Goal: Information Seeking & Learning: Compare options

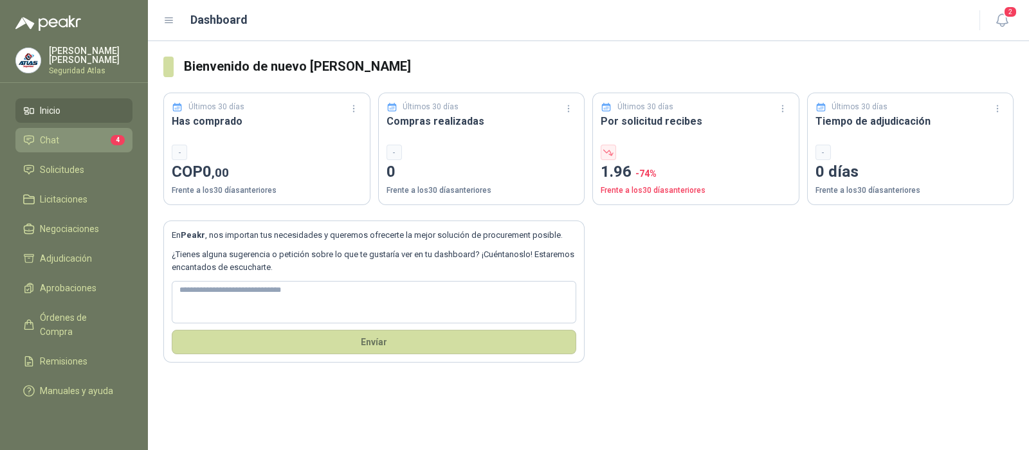
click at [94, 146] on li "Chat 4" at bounding box center [74, 140] width 102 height 14
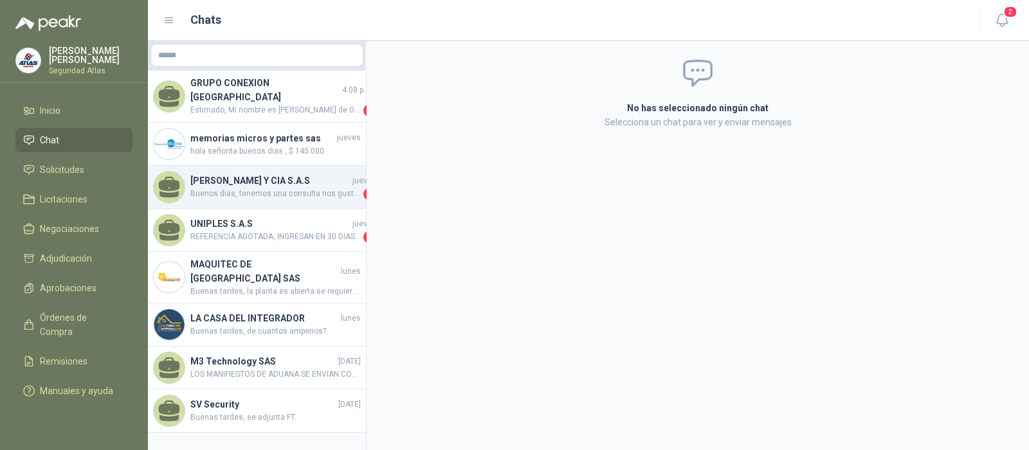
click at [287, 188] on span "Buenos dias, tenemos una consulta nos gustraia saber en donde podemos observar …" at bounding box center [275, 194] width 170 height 13
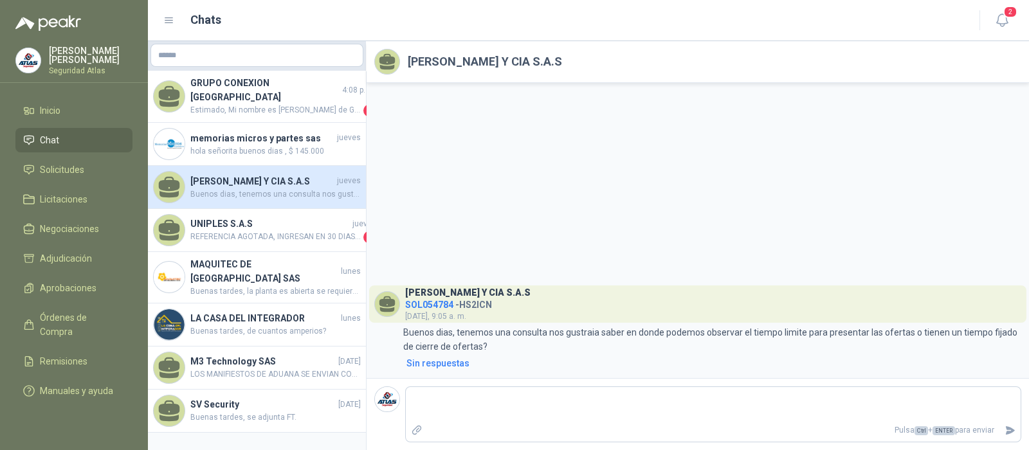
click at [287, 188] on span "Buenos dias, tenemos una consulta nos gustraia saber en donde podemos observar …" at bounding box center [275, 194] width 170 height 12
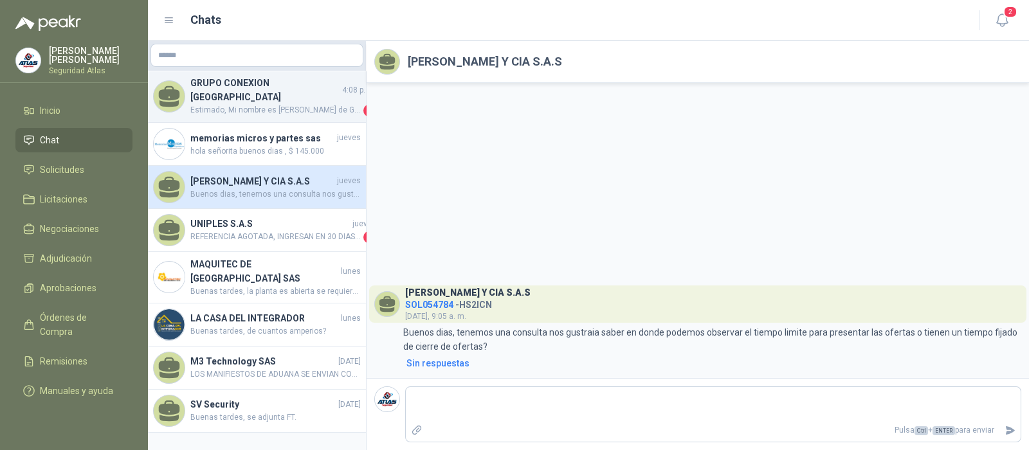
click at [297, 104] on span "Estimado, Mi nombre es [PERSON_NAME] de Grupo conexión Colombia SAS, nos especi…" at bounding box center [275, 110] width 170 height 13
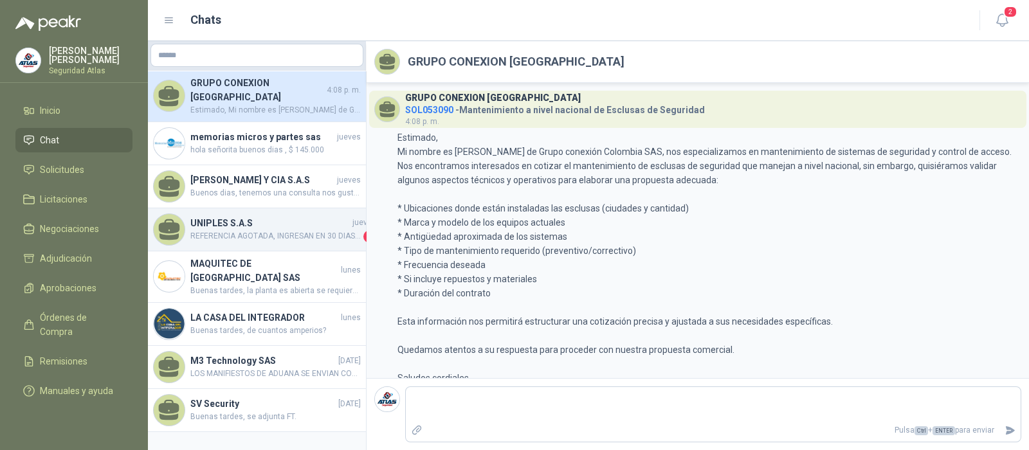
click at [310, 230] on span "REFERENCIA AGOTADA, INGRESAN EN 30 DIAS APROXIMADAMENTE." at bounding box center [275, 236] width 170 height 13
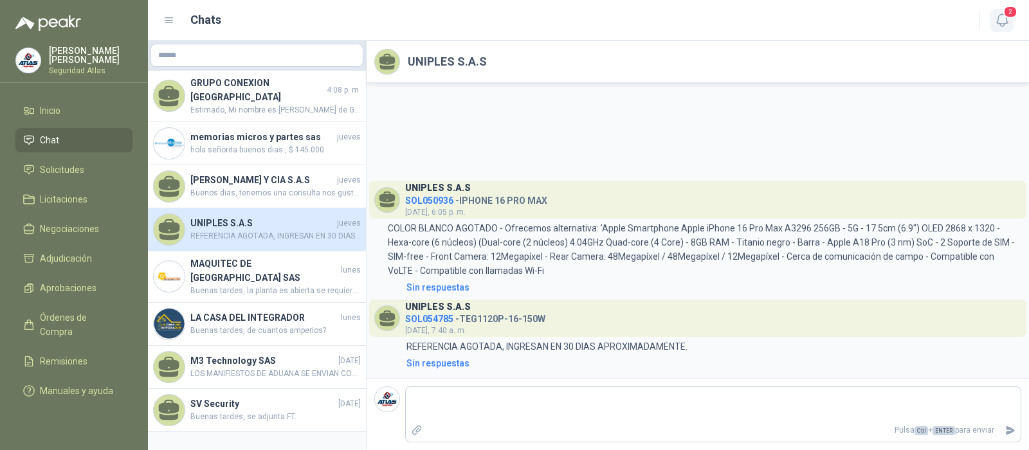
click at [1005, 21] on icon "button" at bounding box center [1002, 20] width 16 height 16
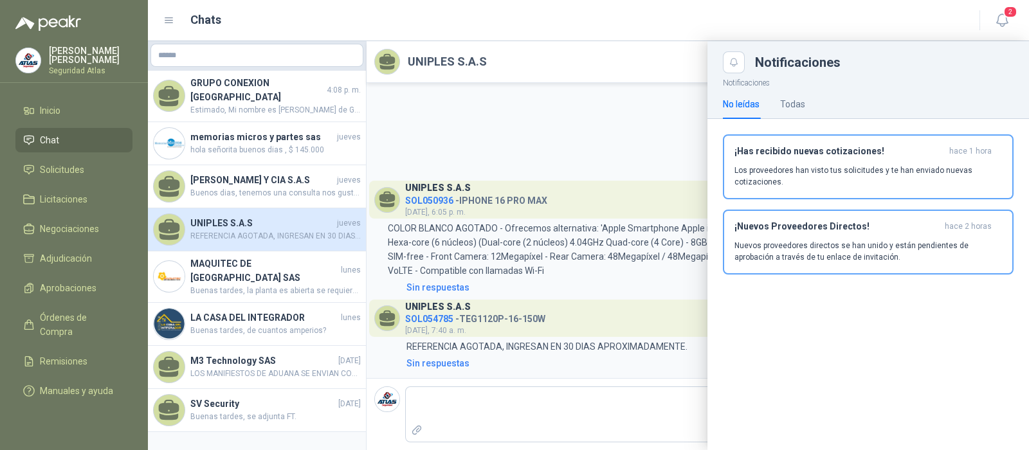
click at [267, 143] on div at bounding box center [588, 245] width 881 height 409
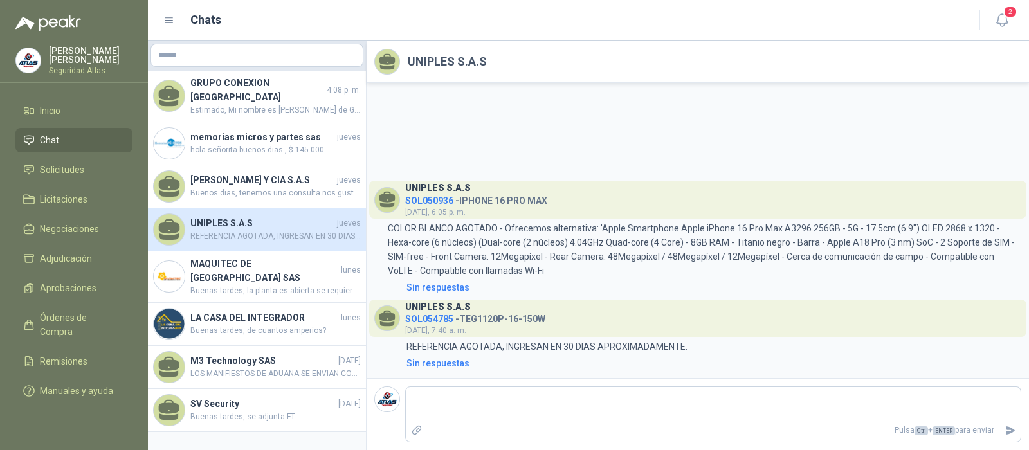
click at [268, 145] on span "hola señorita buenos dias , $ 145.000" at bounding box center [275, 150] width 170 height 12
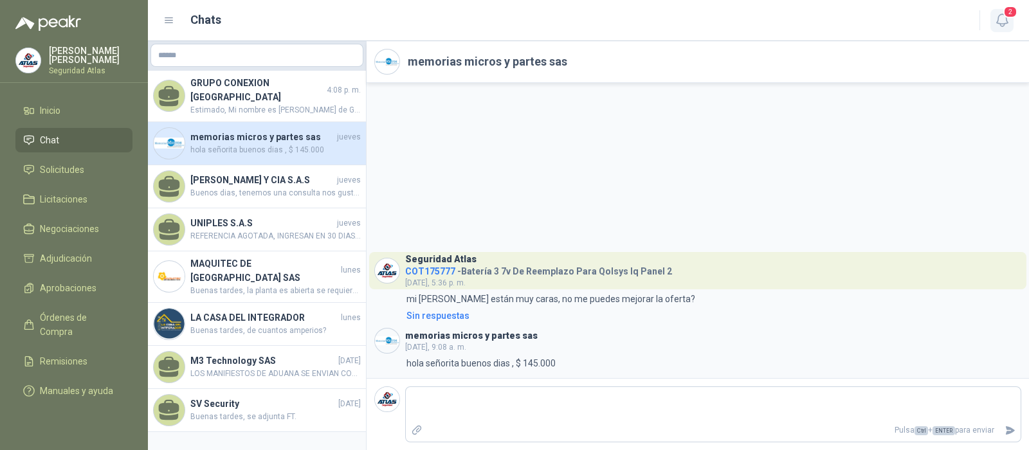
click at [1007, 19] on icon "button" at bounding box center [1002, 20] width 16 height 16
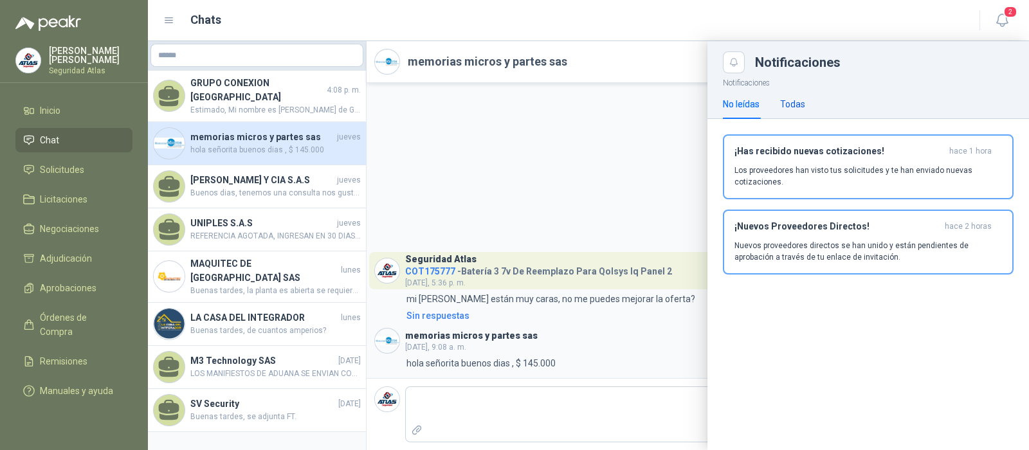
click at [788, 107] on div "Todas" at bounding box center [792, 104] width 25 height 14
click at [781, 162] on div "¡Has recibido nuevas cotizaciones! hace 1 hora Los proveedores han visto tus so…" at bounding box center [867, 167] width 267 height 42
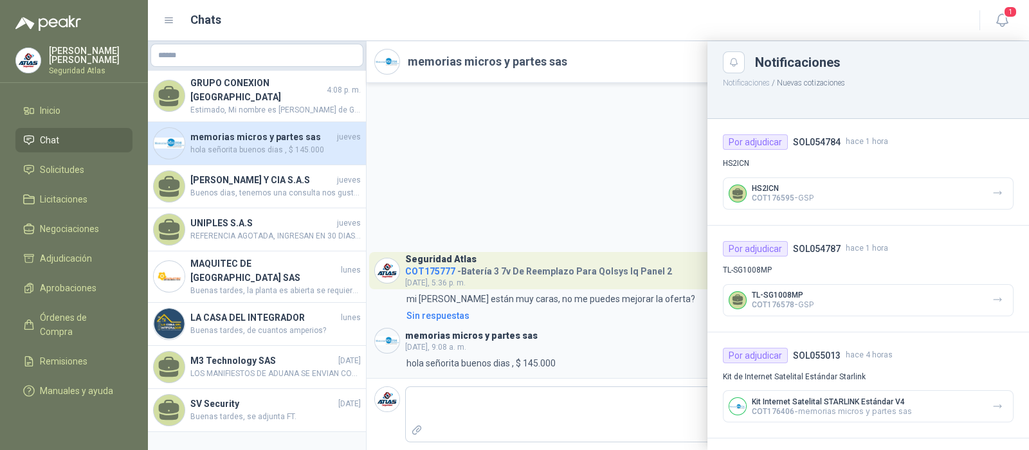
click at [779, 188] on p "HS2ICN" at bounding box center [783, 188] width 62 height 9
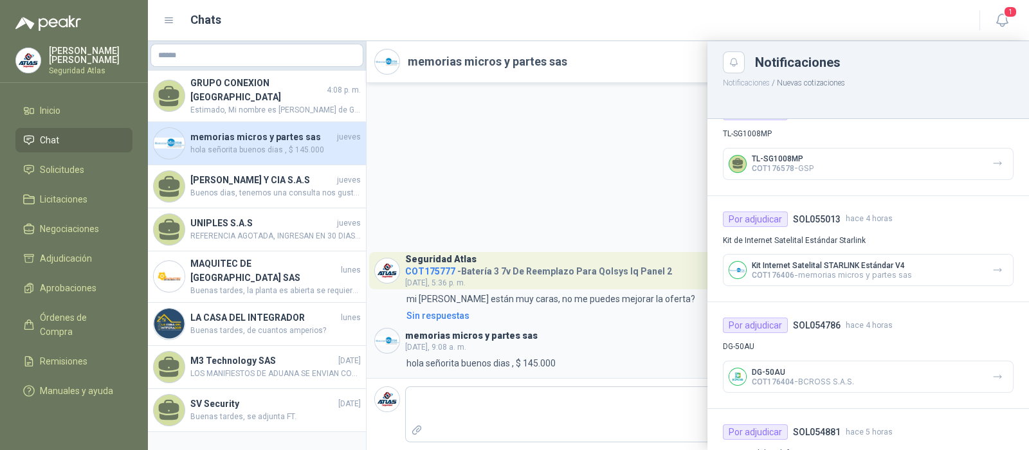
scroll to position [160, 0]
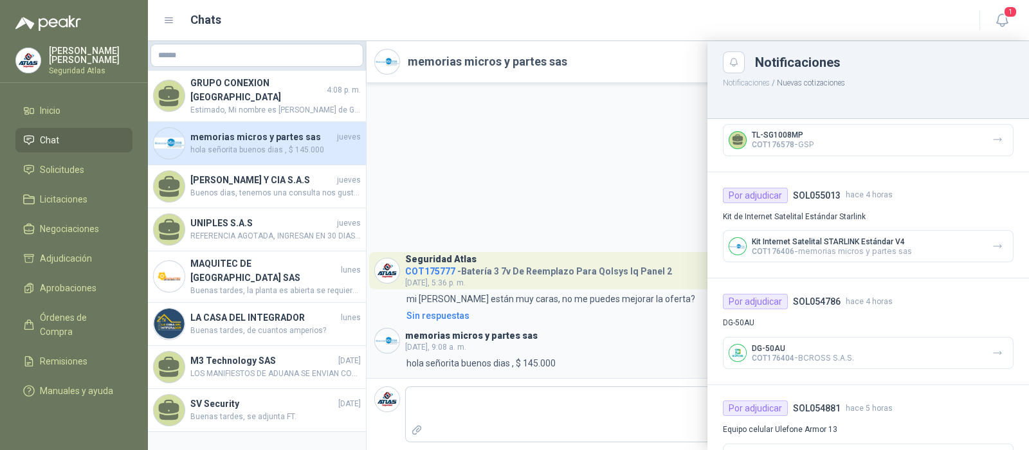
click at [819, 246] on p "COT176406 - memorias micros y partes sas" at bounding box center [832, 251] width 160 height 10
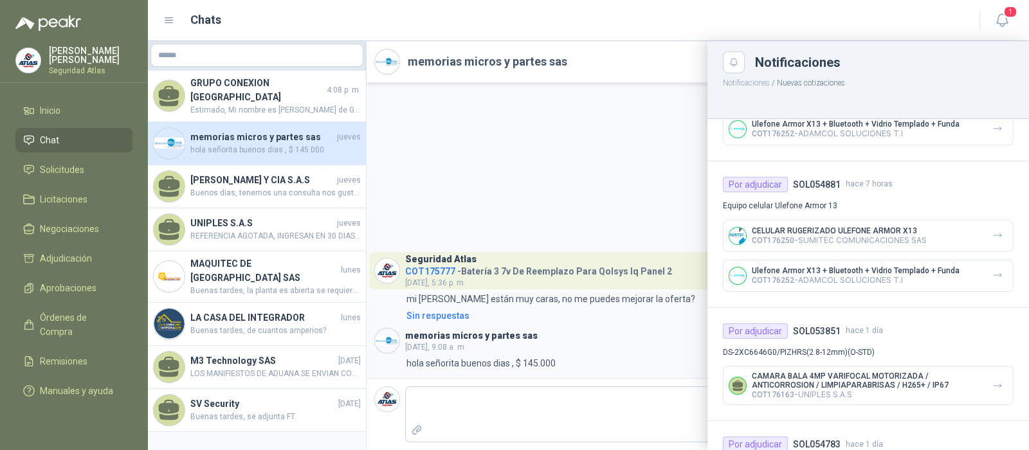
scroll to position [804, 0]
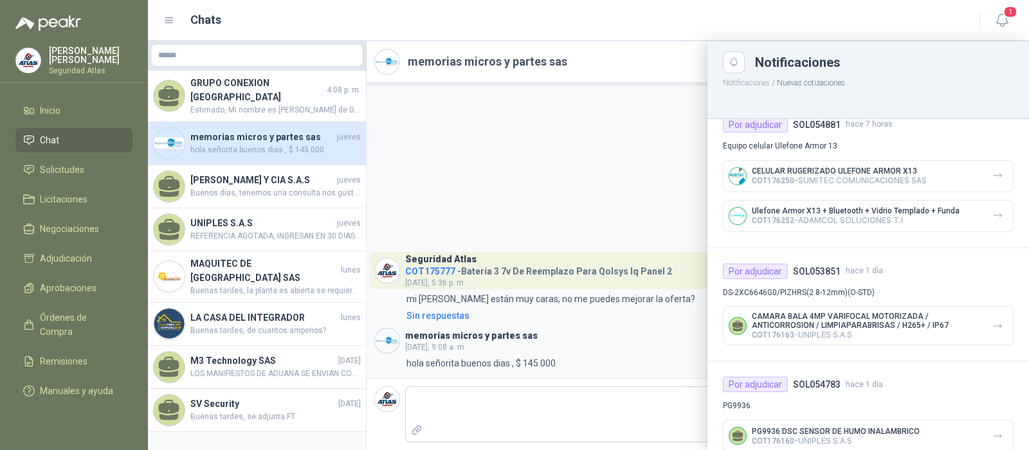
click at [765, 271] on div "Por adjudicar" at bounding box center [755, 271] width 65 height 15
click at [765, 267] on div "Por adjudicar" at bounding box center [755, 271] width 65 height 15
click at [765, 291] on p "DS-2XC6646G0/PIZHRS(2.8-12mm)(O-STD)" at bounding box center [868, 293] width 291 height 12
click at [816, 269] on h4 "SOL053851" at bounding box center [817, 271] width 48 height 14
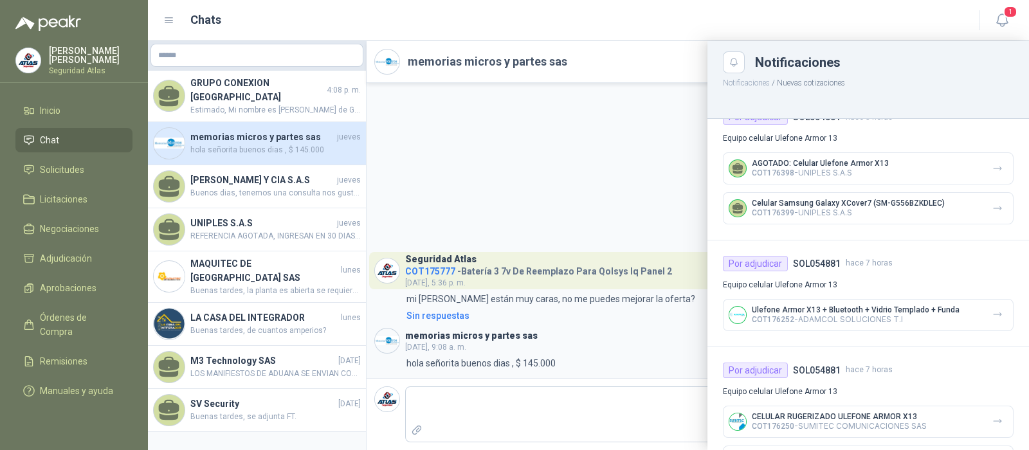
scroll to position [417, 0]
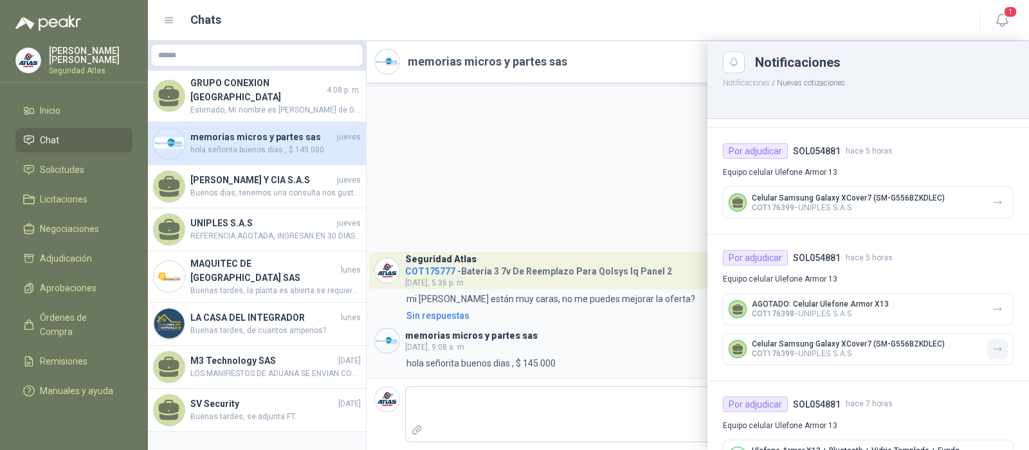
click at [992, 348] on icon "button" at bounding box center [997, 349] width 11 height 11
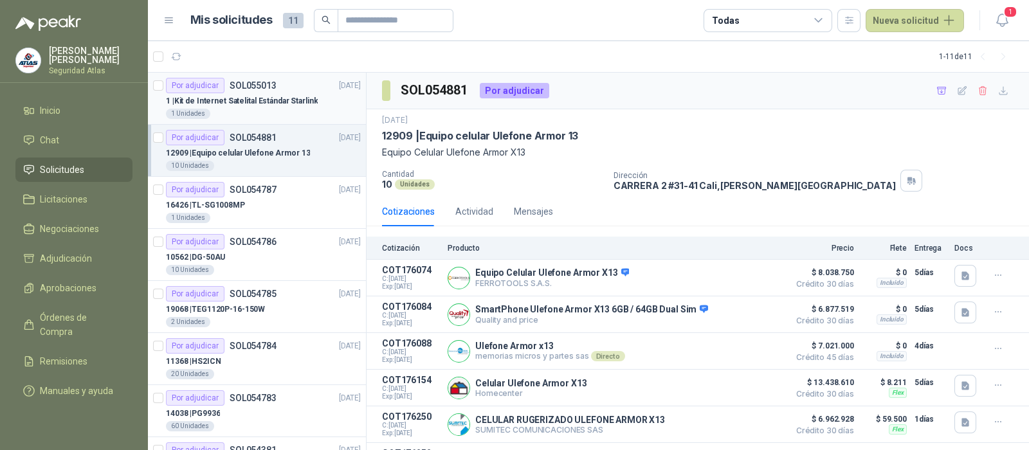
click at [244, 89] on p "SOL055013" at bounding box center [253, 85] width 47 height 9
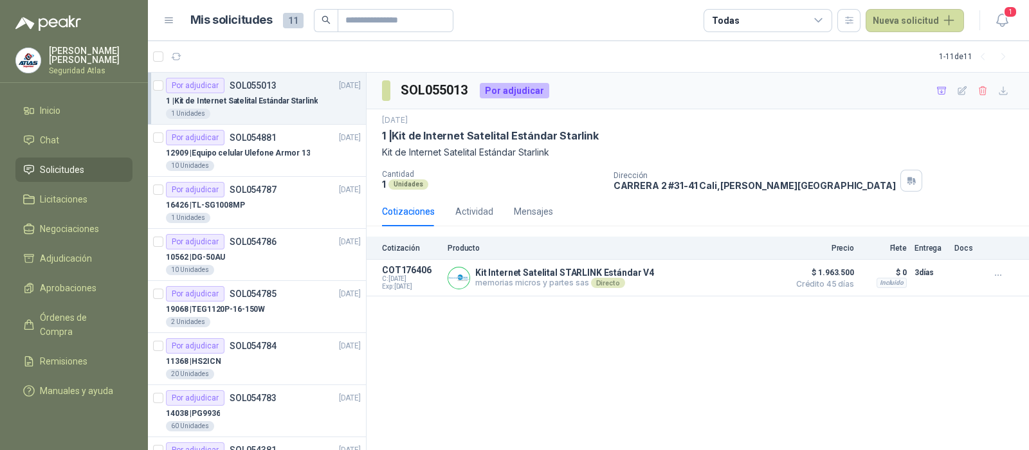
click at [290, 107] on div "1 | Kit de Internet Satelital Estándar Starlink" at bounding box center [263, 100] width 195 height 15
click at [279, 162] on div "10 Unidades" at bounding box center [263, 166] width 195 height 10
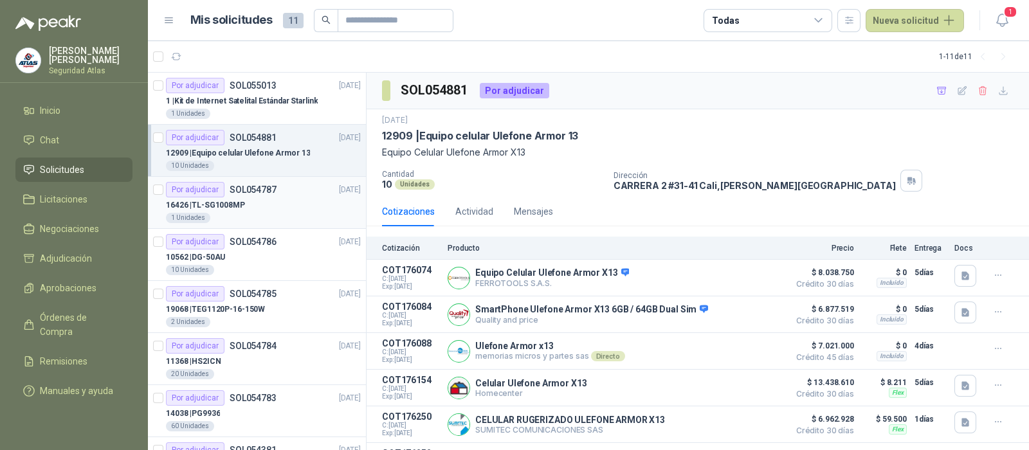
click at [280, 207] on div "16426 | TL-SG1008MP" at bounding box center [263, 204] width 195 height 15
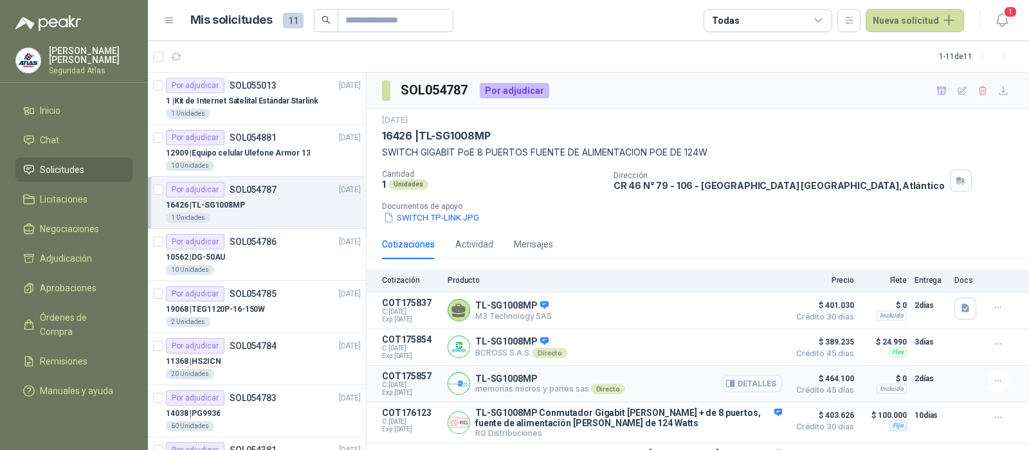
scroll to position [68, 0]
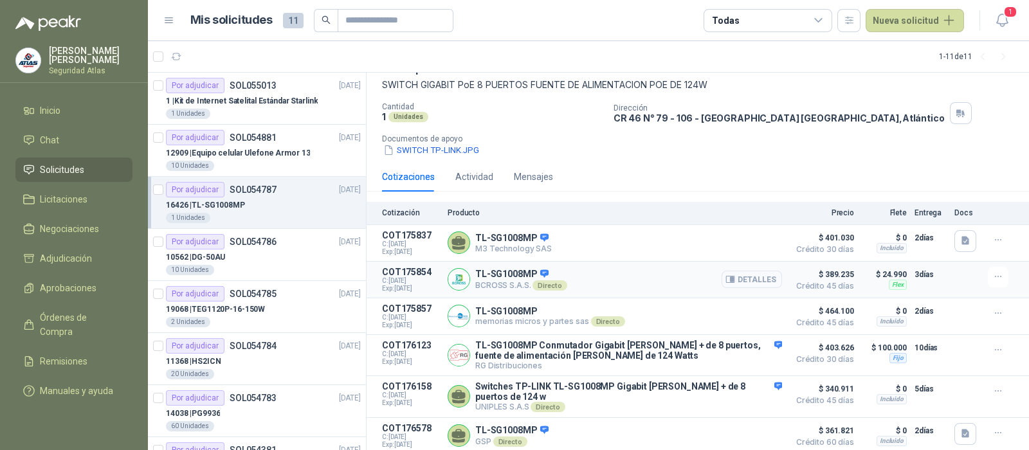
click at [743, 281] on button "Detalles" at bounding box center [751, 279] width 60 height 17
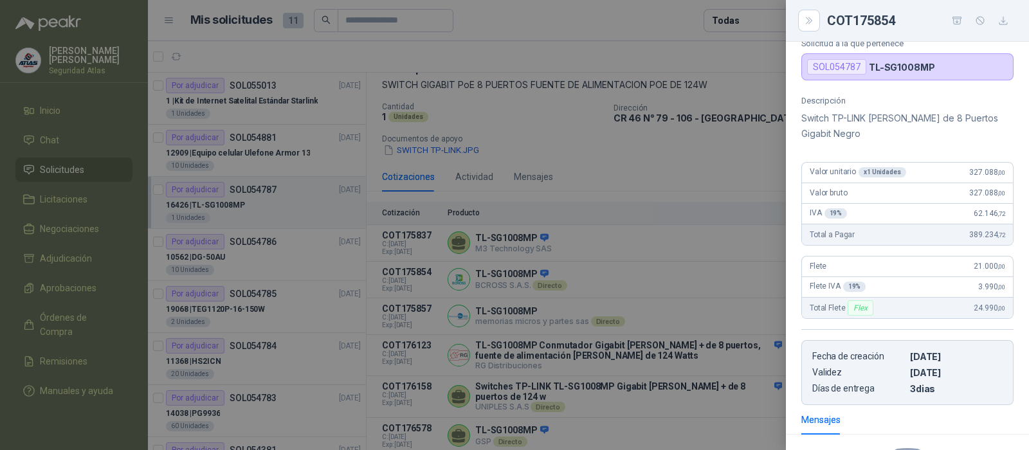
scroll to position [0, 0]
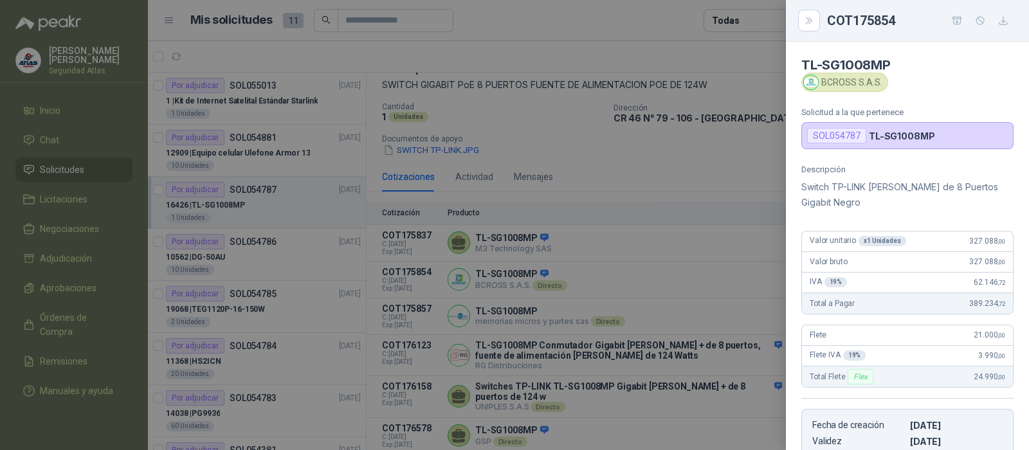
click at [840, 80] on div "BCROSS S.A.S." at bounding box center [844, 82] width 87 height 19
click at [807, 18] on icon "Close" at bounding box center [809, 20] width 6 height 6
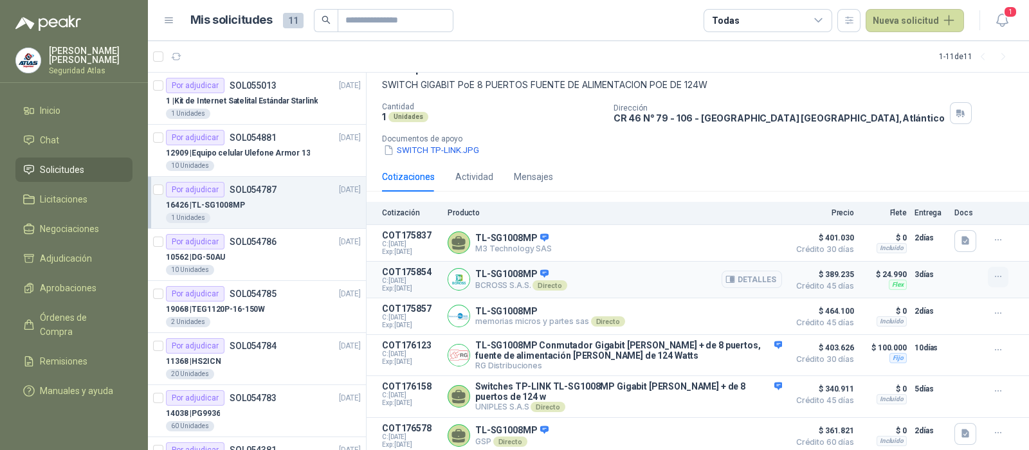
click at [993, 279] on icon "button" at bounding box center [998, 276] width 11 height 11
click at [750, 278] on button "Detalles" at bounding box center [751, 279] width 60 height 17
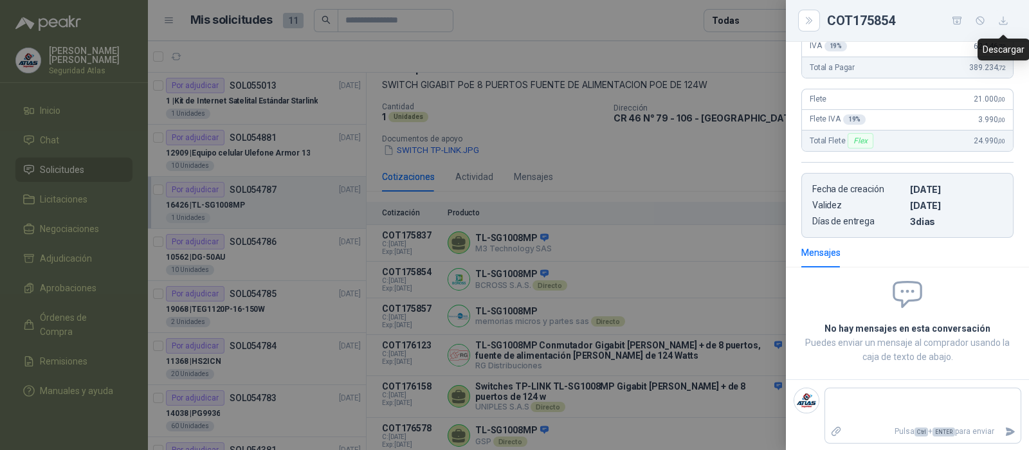
click at [1001, 23] on icon "button" at bounding box center [1003, 20] width 11 height 11
click at [723, 260] on div at bounding box center [514, 225] width 1029 height 450
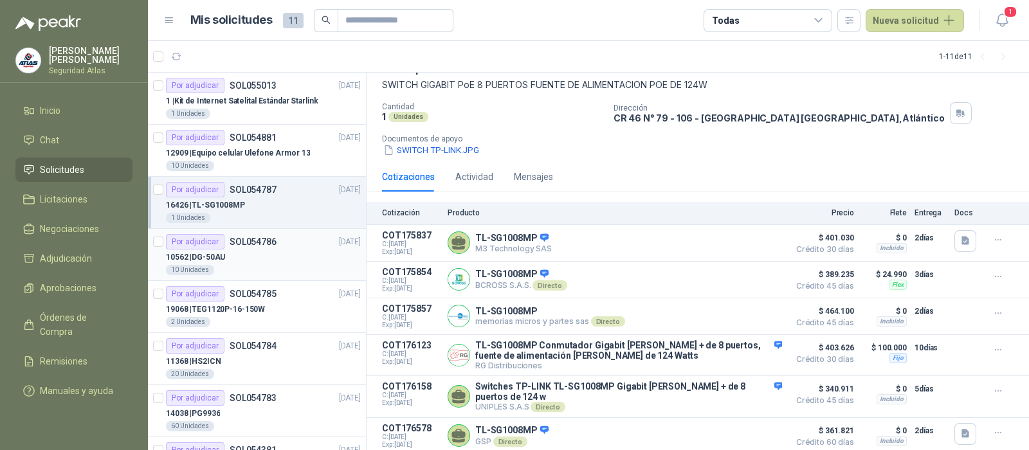
click at [294, 246] on div "Por adjudicar SOL054786 [DATE]" at bounding box center [263, 241] width 195 height 15
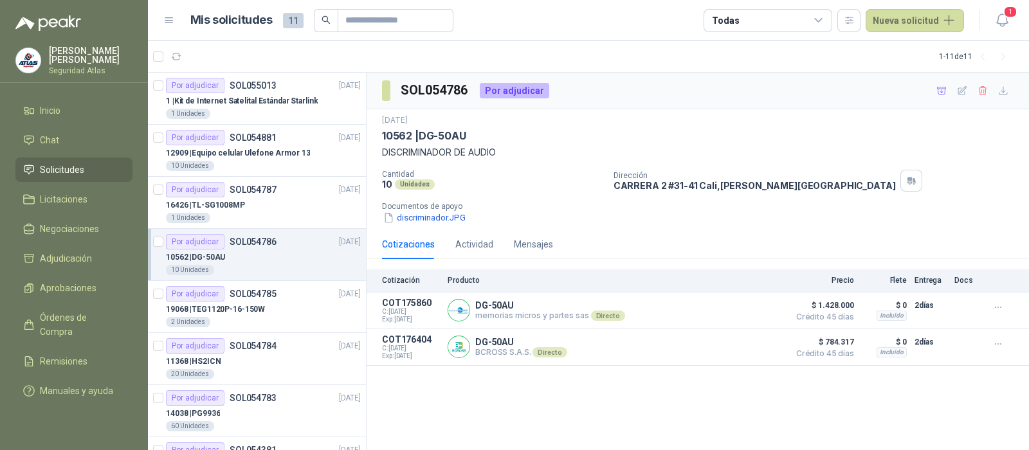
click at [302, 260] on div "10562 | DG-50AU" at bounding box center [263, 256] width 195 height 15
click at [305, 204] on div "16426 | TL-SG1008MP" at bounding box center [263, 204] width 195 height 15
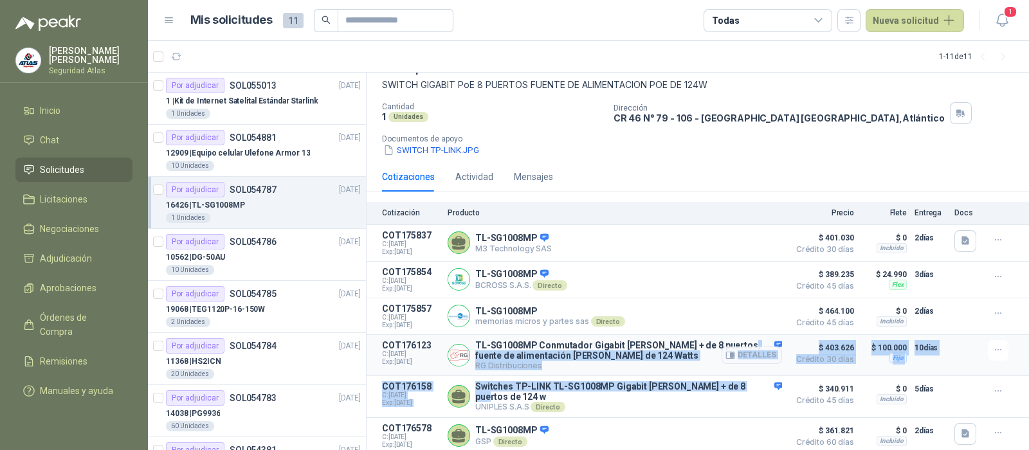
drag, startPoint x: 739, startPoint y: 379, endPoint x: 730, endPoint y: 339, distance: 40.9
click at [730, 339] on div "Cotización Producto Precio Flete Entrega Docs COT175837 C: [DATE] Exp: [DATE] T…" at bounding box center [697, 328] width 662 height 253
click at [748, 241] on button "Detalles" at bounding box center [751, 242] width 60 height 17
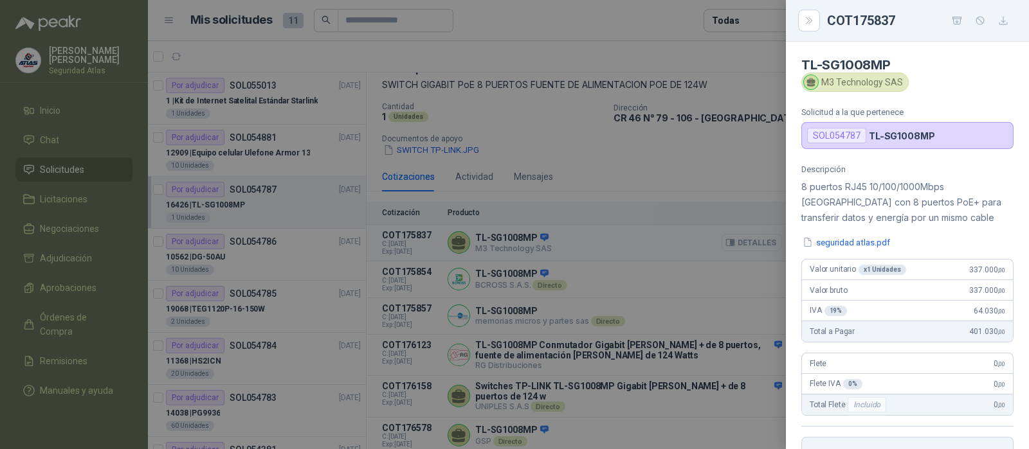
scroll to position [258, 0]
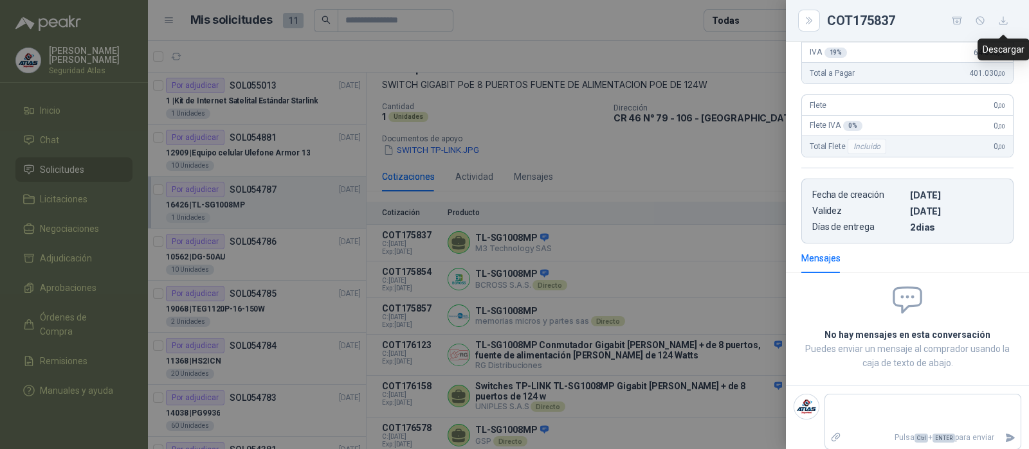
click at [1005, 19] on icon "button" at bounding box center [1003, 20] width 11 height 11
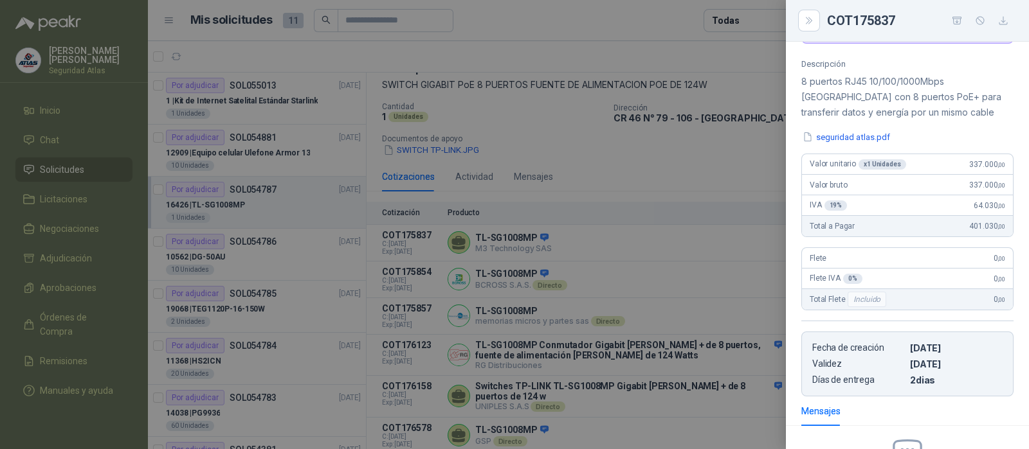
scroll to position [0, 0]
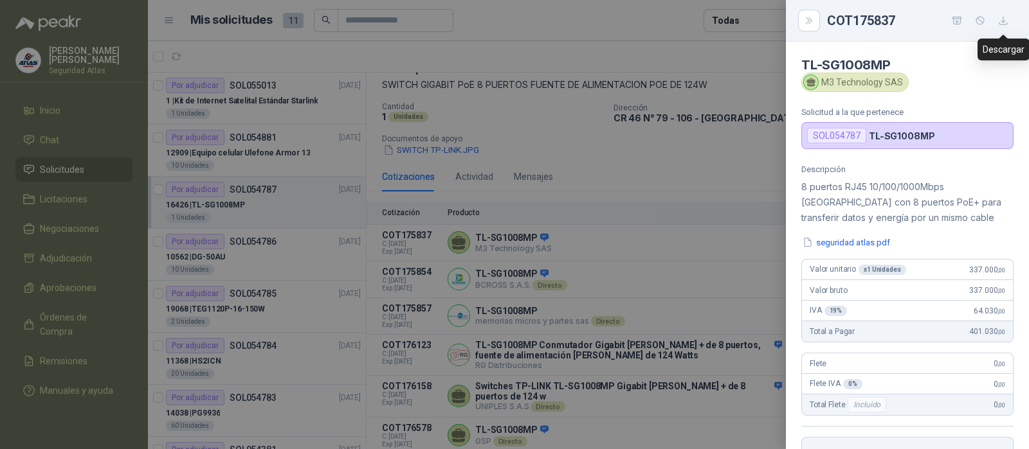
click at [1005, 18] on icon "button" at bounding box center [1003, 20] width 11 height 11
click at [807, 21] on icon "Close" at bounding box center [809, 20] width 11 height 11
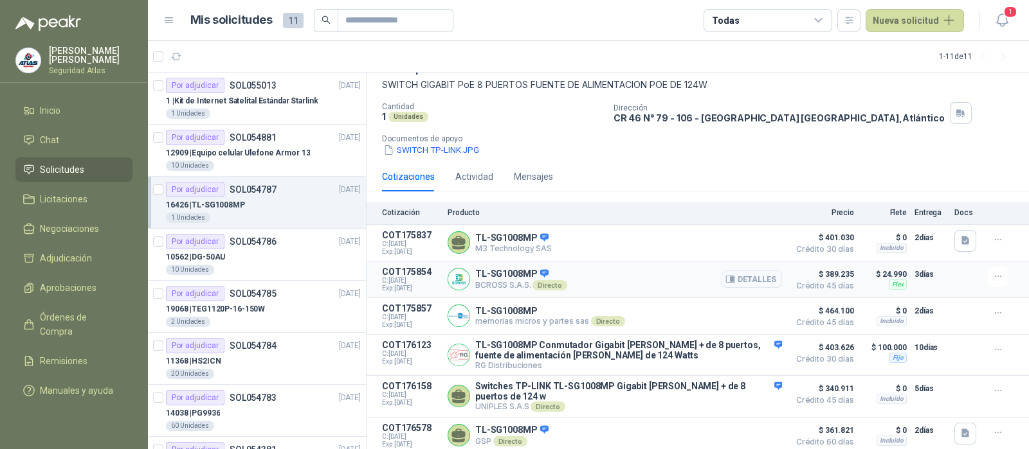
scroll to position [68, 0]
click at [751, 433] on button "Detalles" at bounding box center [751, 434] width 60 height 17
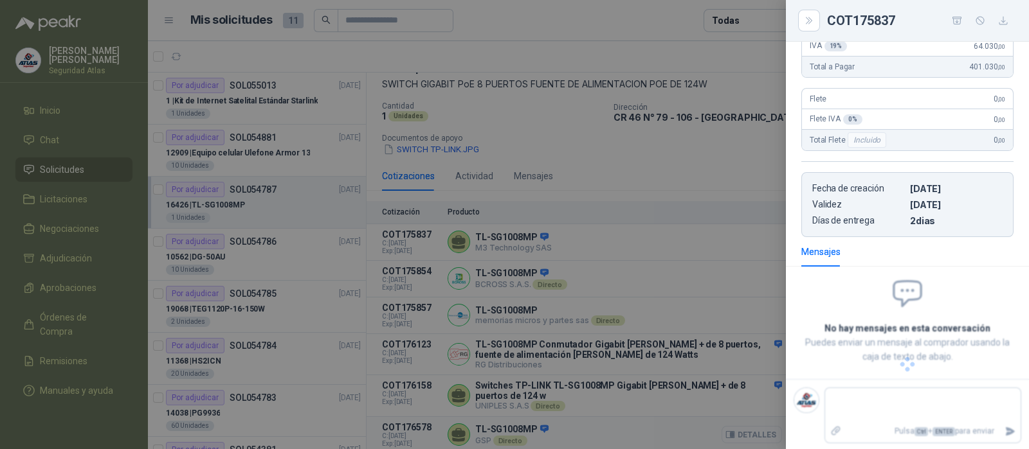
scroll to position [295, 0]
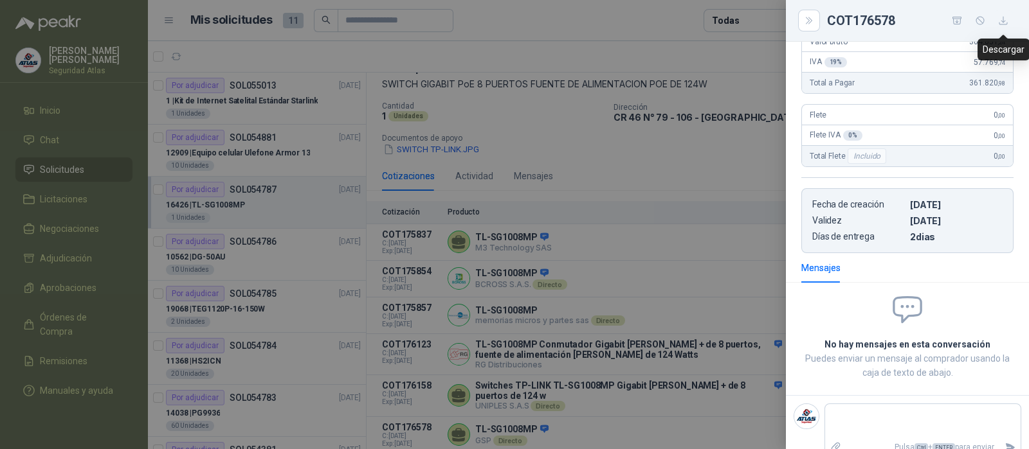
click at [1004, 22] on icon "button" at bounding box center [1003, 20] width 11 height 11
click at [814, 15] on button "Close" at bounding box center [809, 21] width 22 height 22
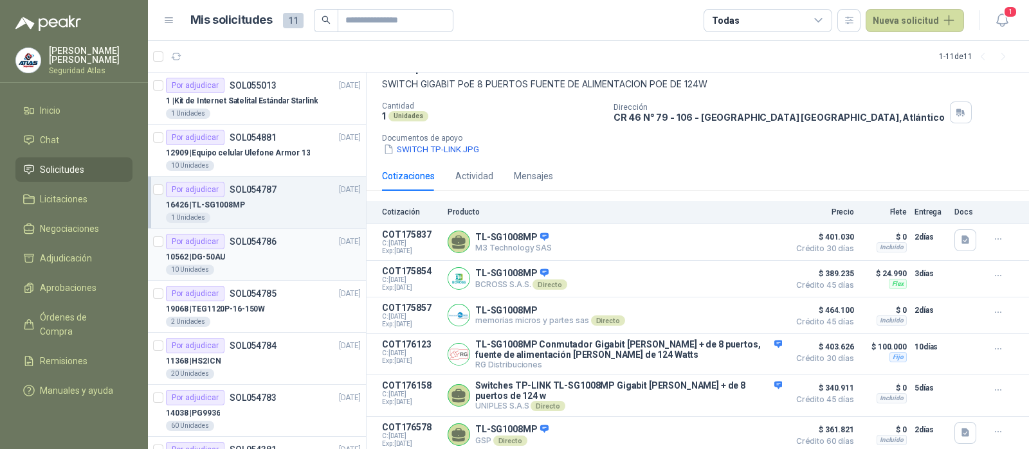
click at [269, 254] on div "10562 | DG-50AU" at bounding box center [263, 256] width 195 height 15
click at [273, 302] on div "19068 | TEG1120P-16-150W" at bounding box center [263, 309] width 195 height 15
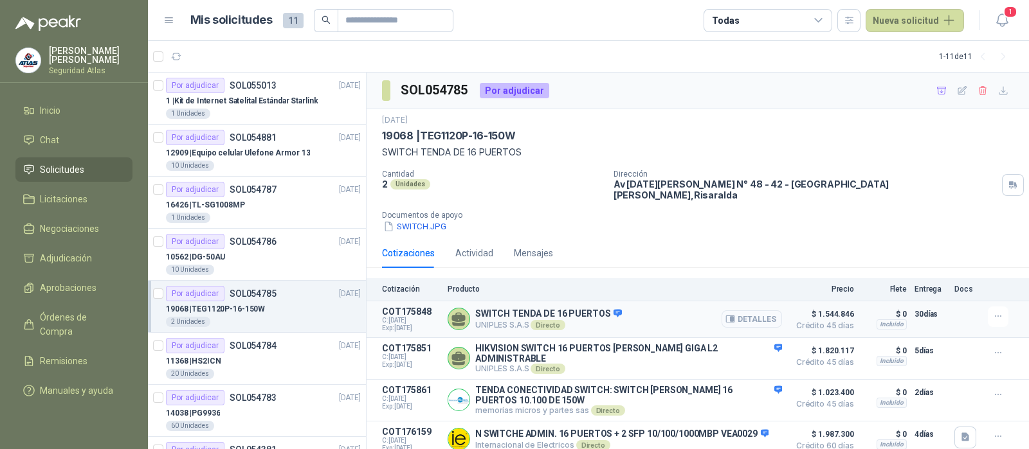
click at [758, 315] on button "Detalles" at bounding box center [751, 319] width 60 height 17
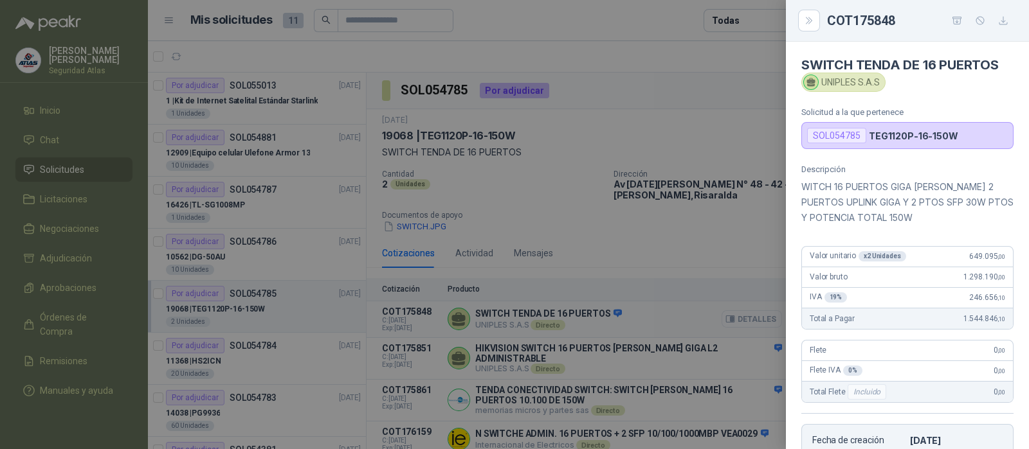
scroll to position [246, 0]
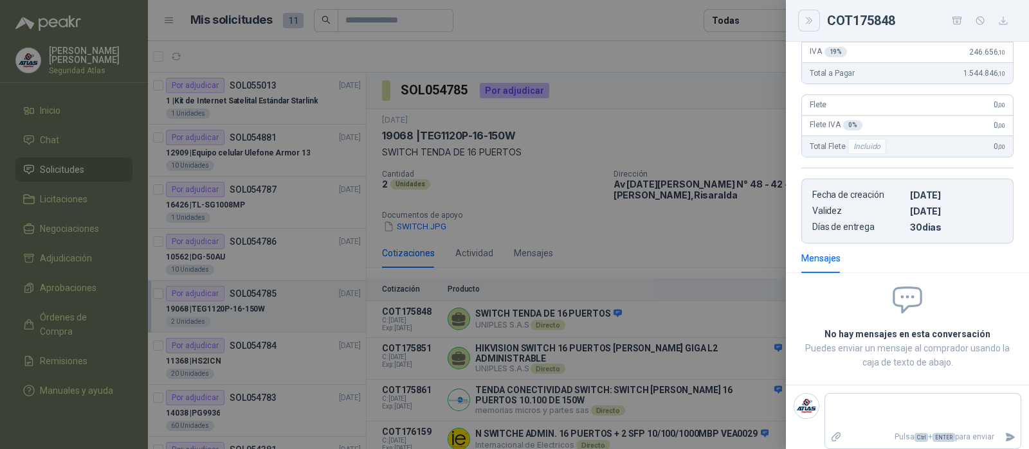
click at [810, 17] on icon "Close" at bounding box center [809, 20] width 11 height 11
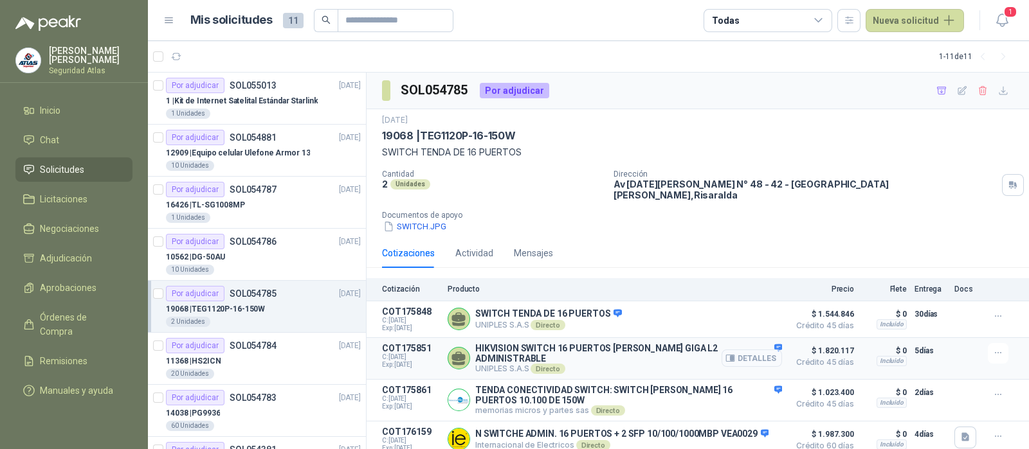
click at [757, 350] on button "Detalles" at bounding box center [751, 358] width 60 height 17
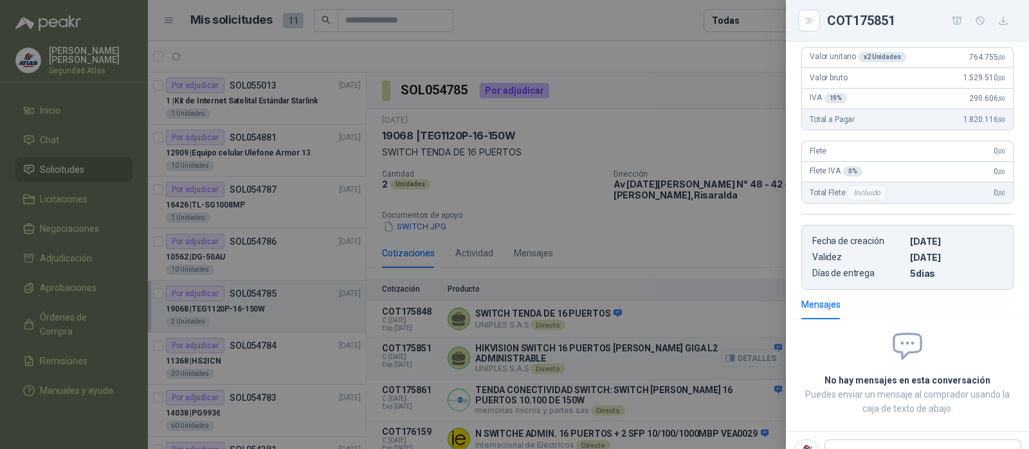
scroll to position [276, 0]
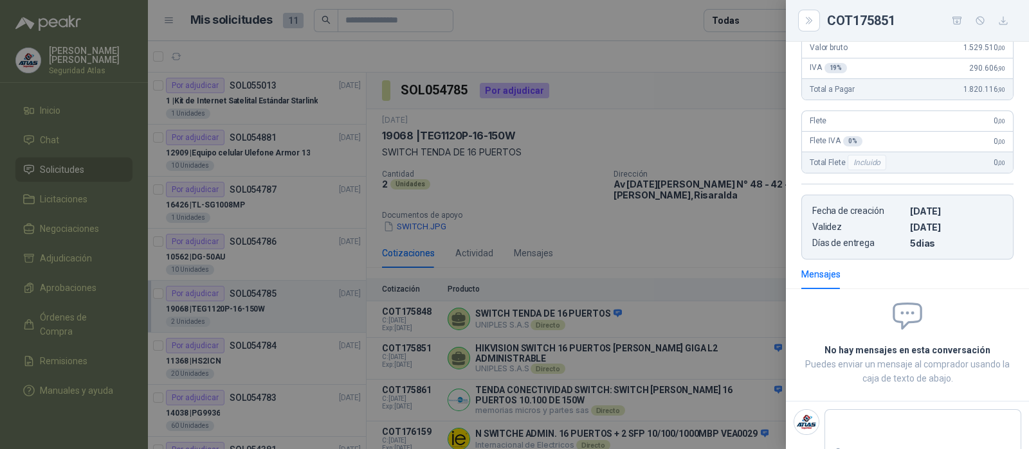
click at [708, 222] on div at bounding box center [514, 224] width 1029 height 449
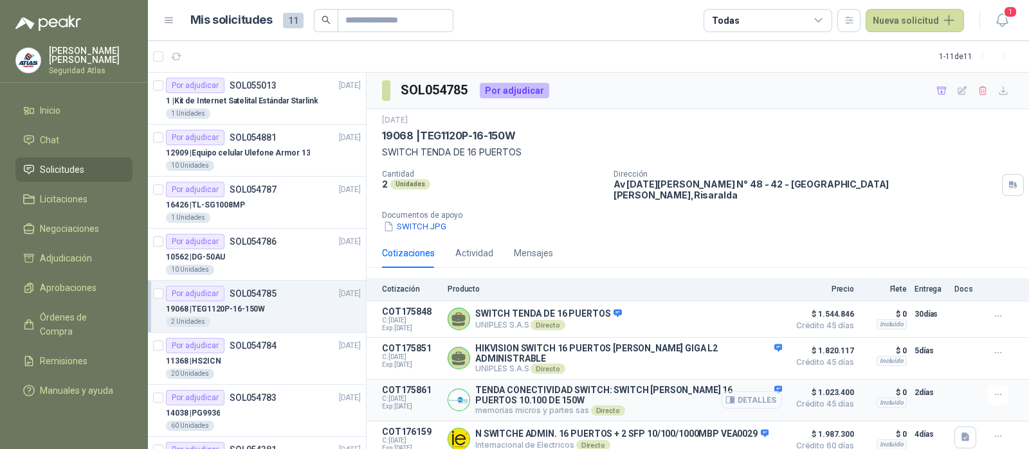
click at [751, 392] on button "Detalles" at bounding box center [751, 400] width 60 height 17
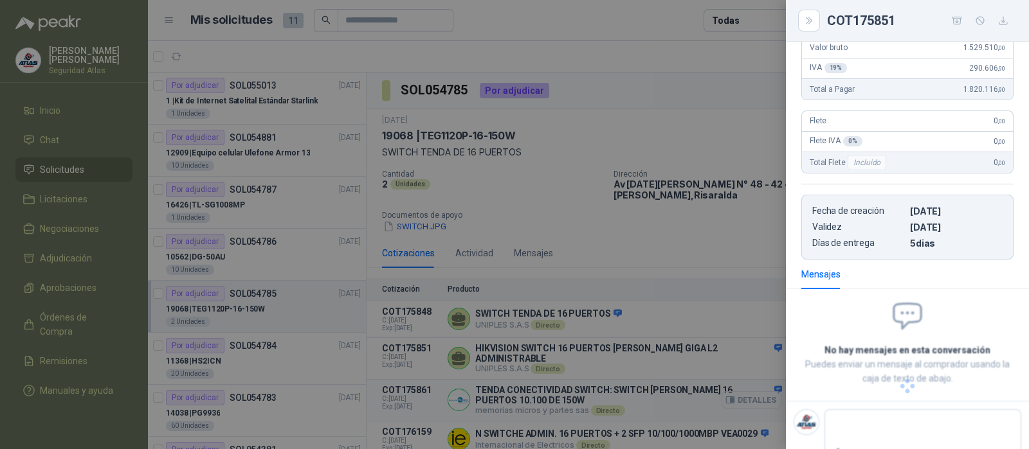
click at [751, 389] on div at bounding box center [514, 224] width 1029 height 449
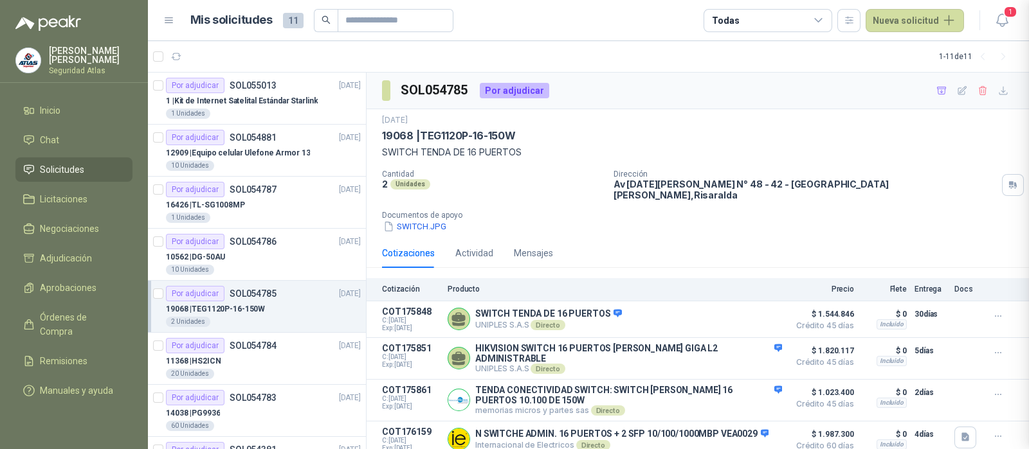
scroll to position [261, 0]
click at [0, 0] on button "Detalles" at bounding box center [0, 0] width 0 height 0
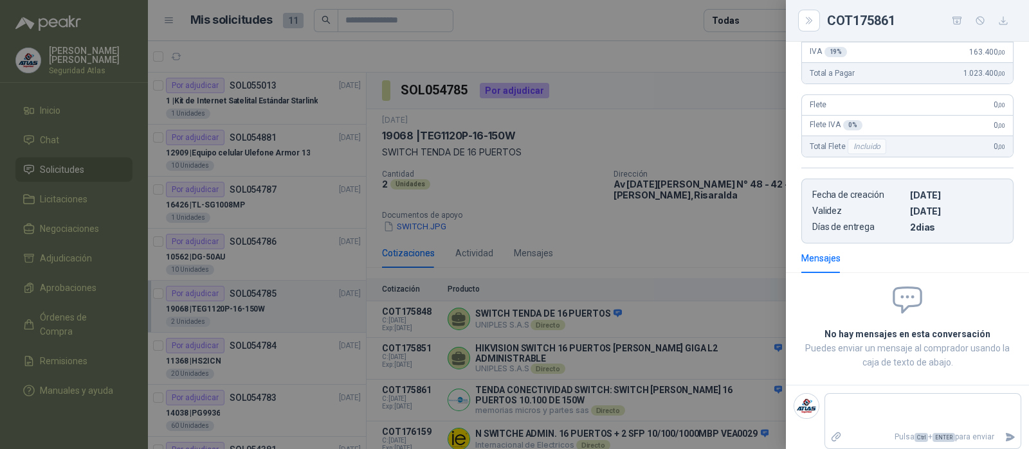
click at [752, 389] on div at bounding box center [514, 224] width 1029 height 449
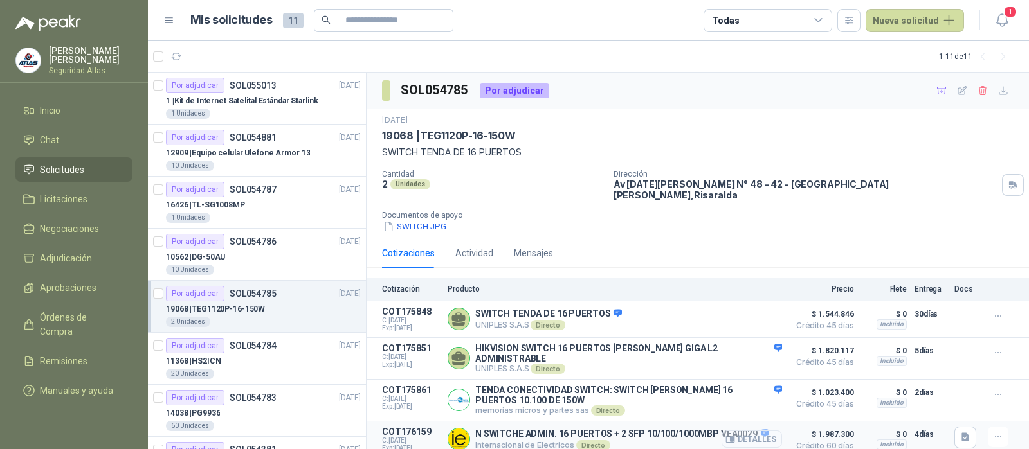
click at [761, 432] on button "Detalles" at bounding box center [751, 439] width 60 height 17
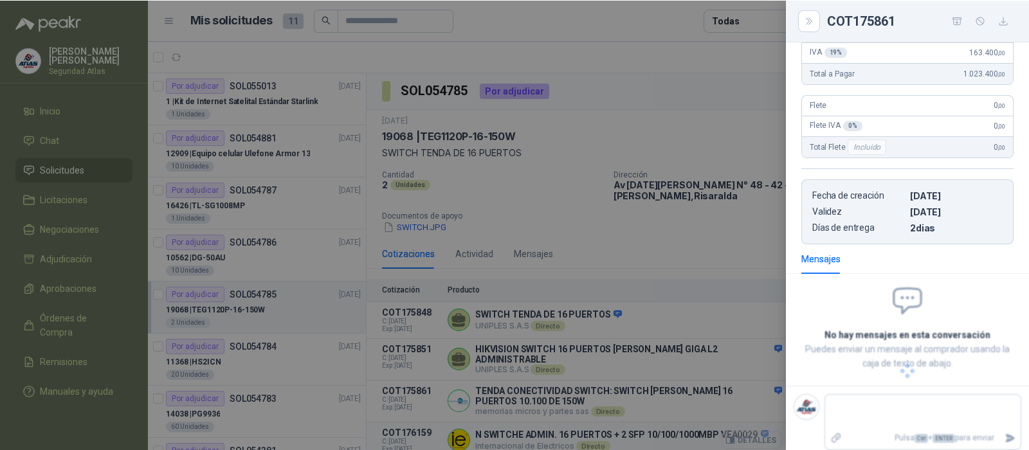
scroll to position [305, 0]
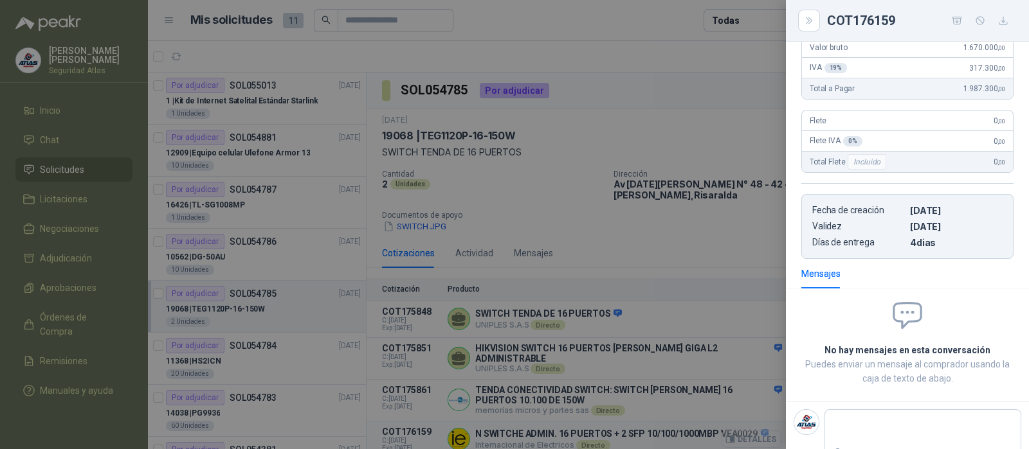
click at [761, 432] on div at bounding box center [514, 224] width 1029 height 449
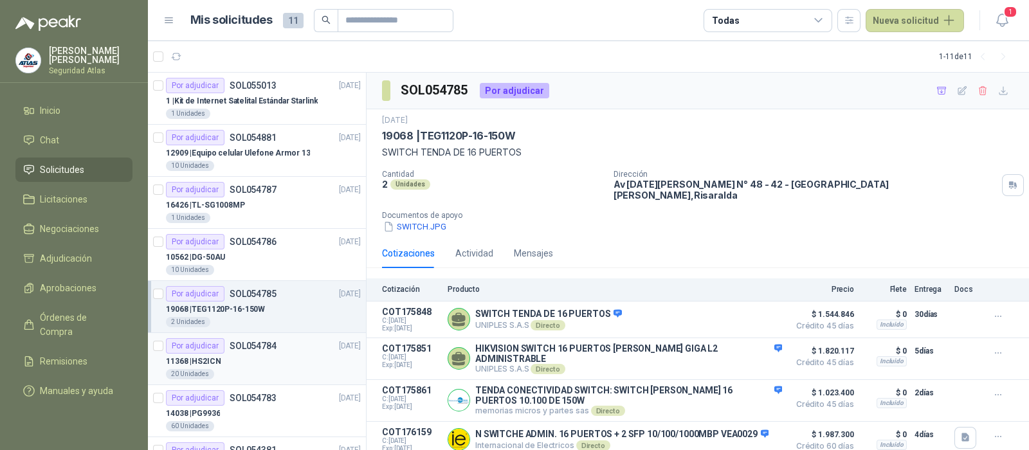
click at [245, 358] on div "11368 | HS2ICN" at bounding box center [263, 361] width 195 height 15
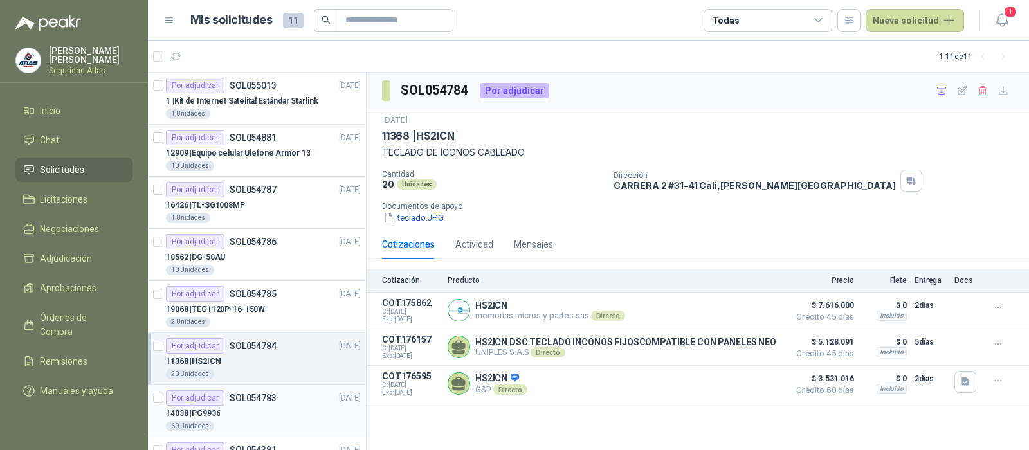
click at [280, 413] on div "14038 | PG9936" at bounding box center [263, 413] width 195 height 15
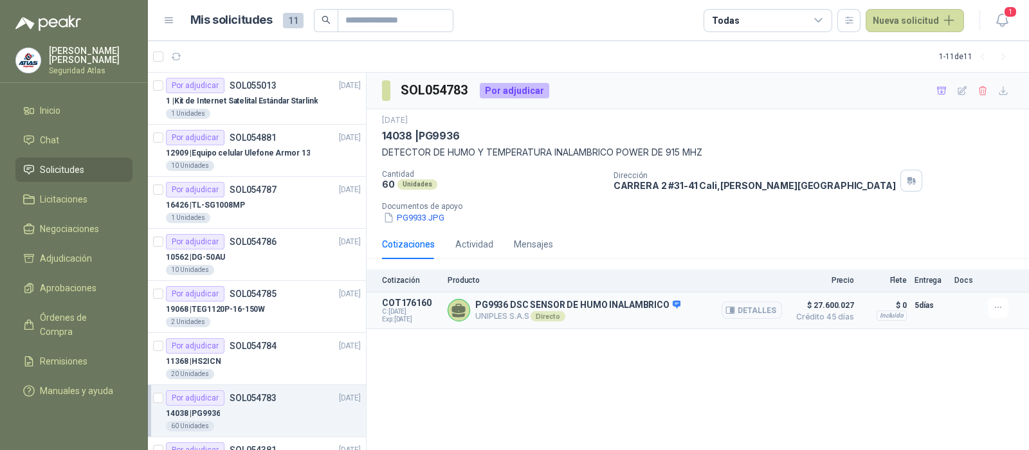
click at [838, 309] on span "$ 27.600.027" at bounding box center [821, 305] width 64 height 15
click at [752, 308] on button "Detalles" at bounding box center [751, 310] width 60 height 17
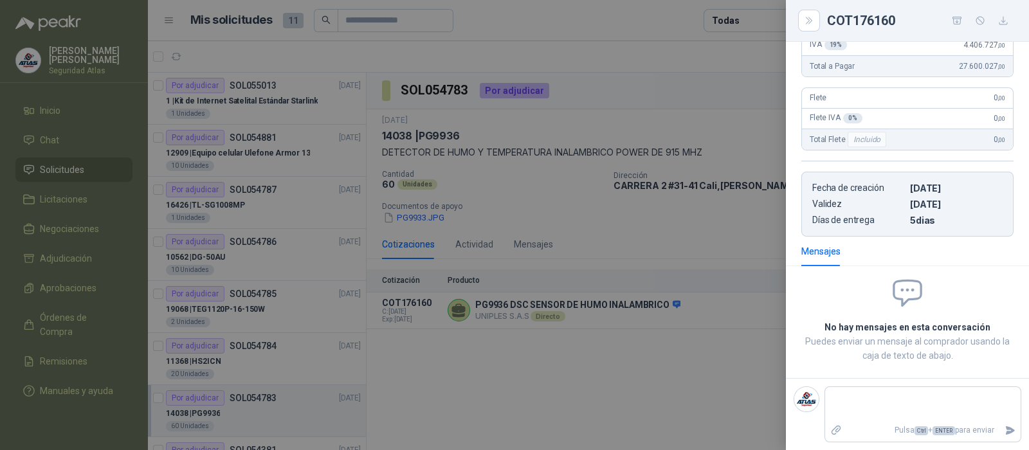
scroll to position [266, 0]
click at [589, 410] on div at bounding box center [514, 225] width 1029 height 450
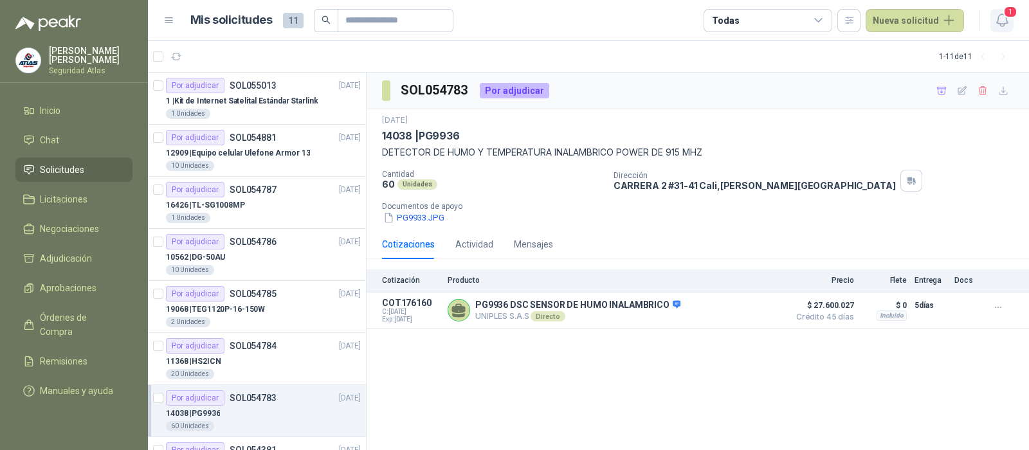
click at [1004, 19] on icon "button" at bounding box center [1002, 20] width 16 height 16
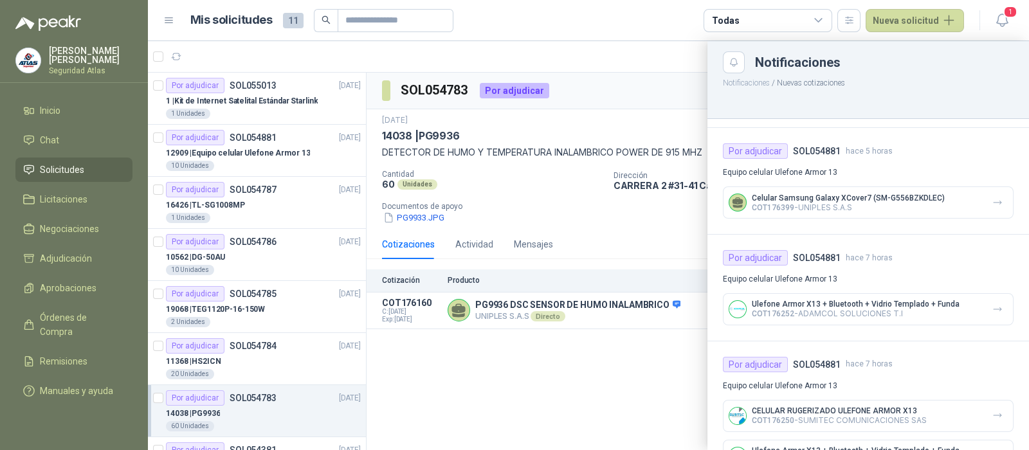
click at [899, 199] on p "Celular Samsung Galaxy XCover7 (SM-G556BZKDLEC)" at bounding box center [848, 198] width 193 height 9
click at [845, 309] on p "COT176252 - ADAMCOL SOLUCIONES T.I" at bounding box center [856, 314] width 208 height 10
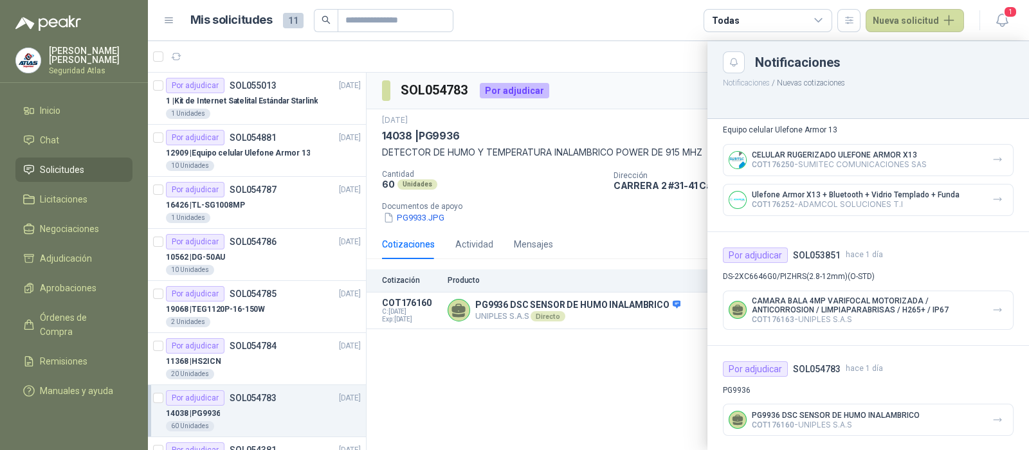
scroll to position [432, 0]
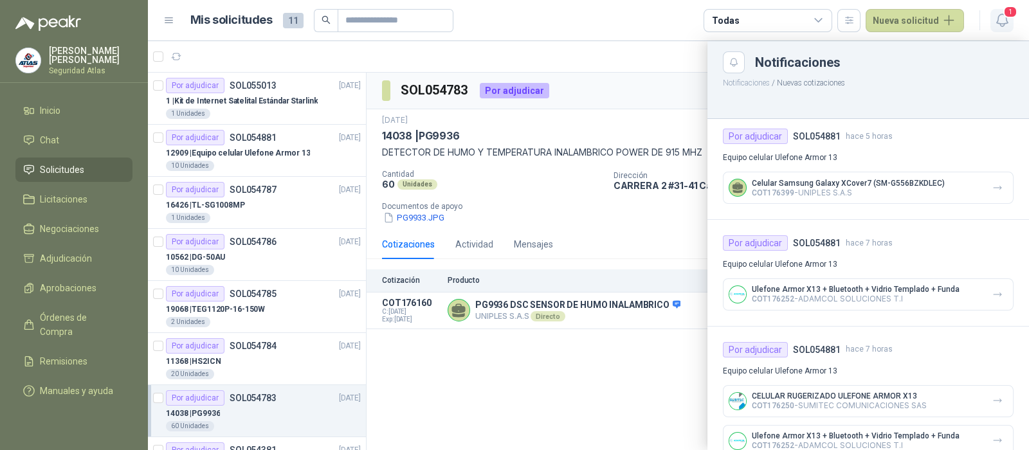
click at [1003, 22] on icon "button" at bounding box center [1002, 20] width 16 height 16
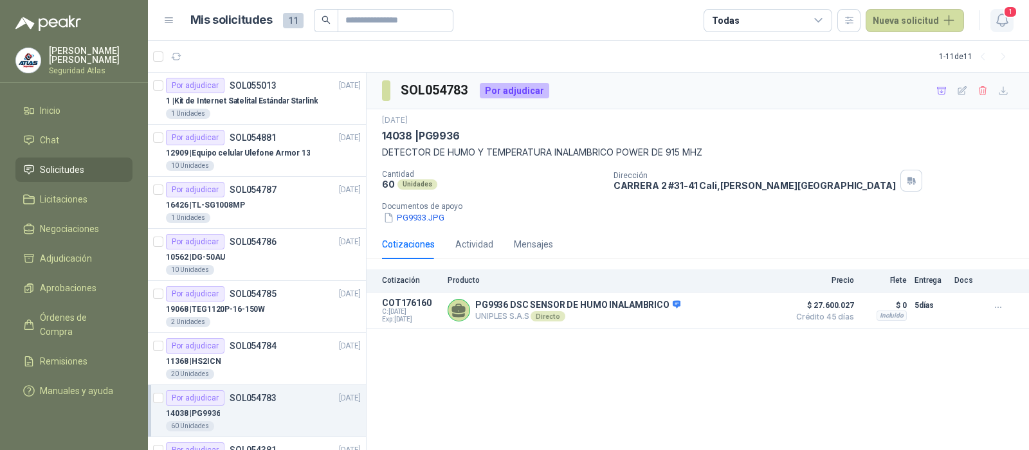
click at [1003, 23] on icon "button" at bounding box center [1001, 20] width 11 height 12
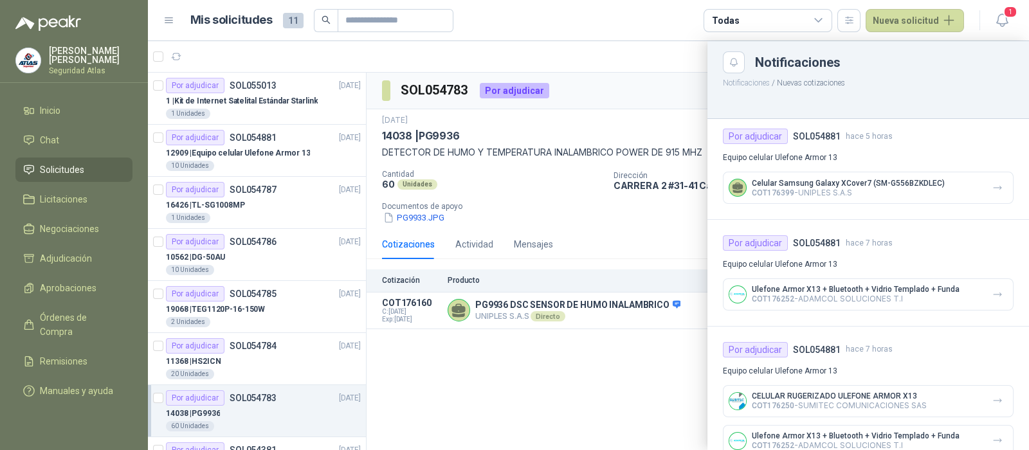
click at [755, 83] on button "Notificaciones" at bounding box center [746, 82] width 47 height 9
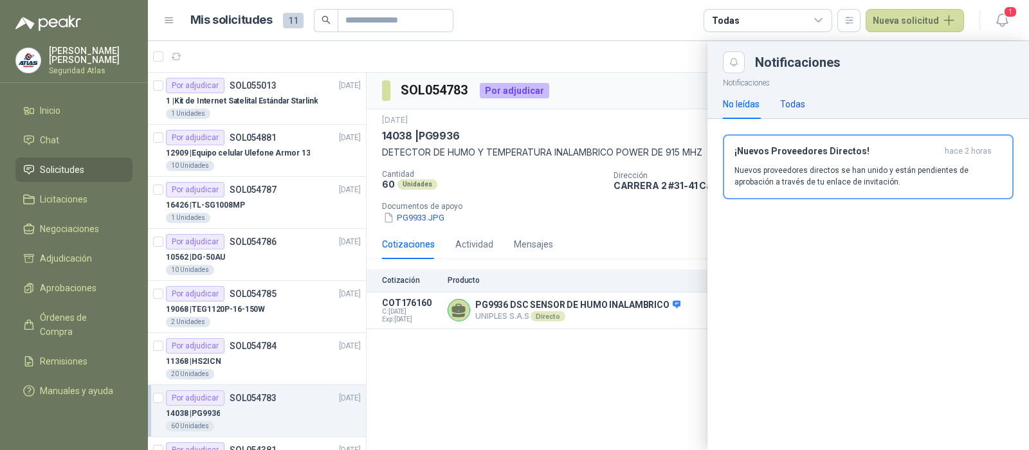
click at [797, 108] on div "Todas" at bounding box center [792, 104] width 25 height 14
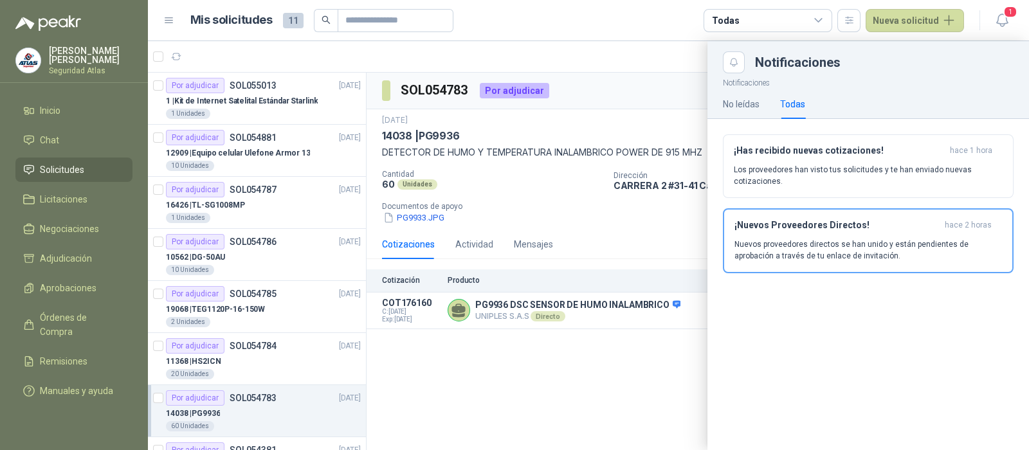
click at [652, 21] on article "Mis solicitudes 11 Todas Nueva solicitud" at bounding box center [577, 20] width 774 height 23
click at [849, 248] on p "Nuevos proveedores directos se han unido y están pendientes de aprobación a tra…" at bounding box center [867, 250] width 267 height 23
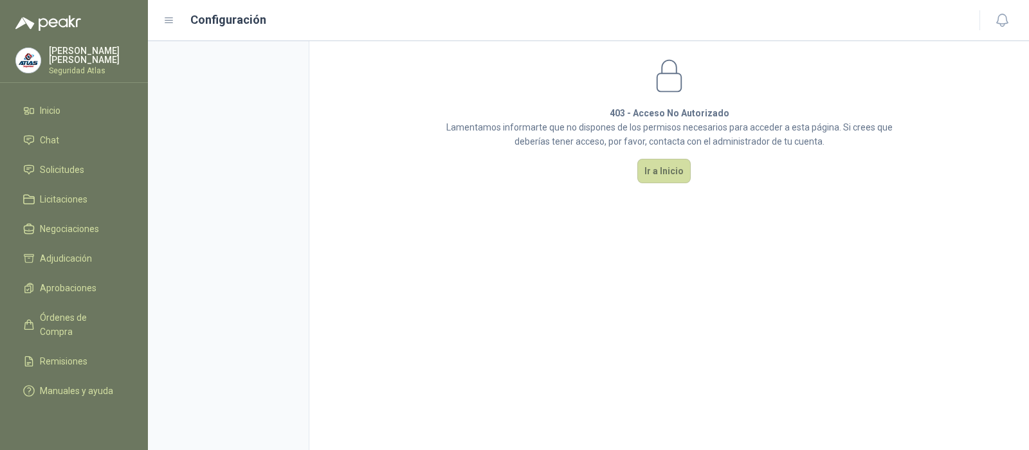
drag, startPoint x: 667, startPoint y: 168, endPoint x: 682, endPoint y: 188, distance: 24.8
click at [666, 168] on button "Ir a Inicio" at bounding box center [663, 171] width 53 height 24
